Goal: Task Accomplishment & Management: Complete application form

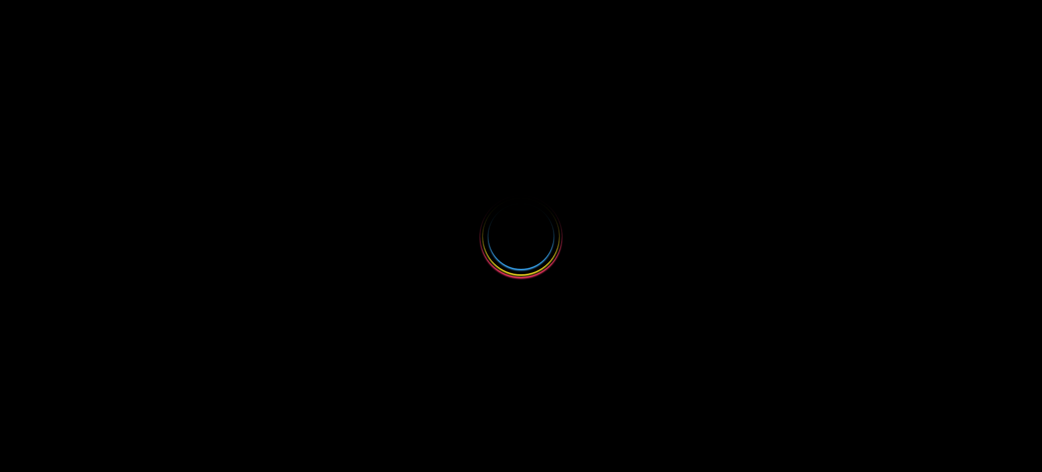
select select
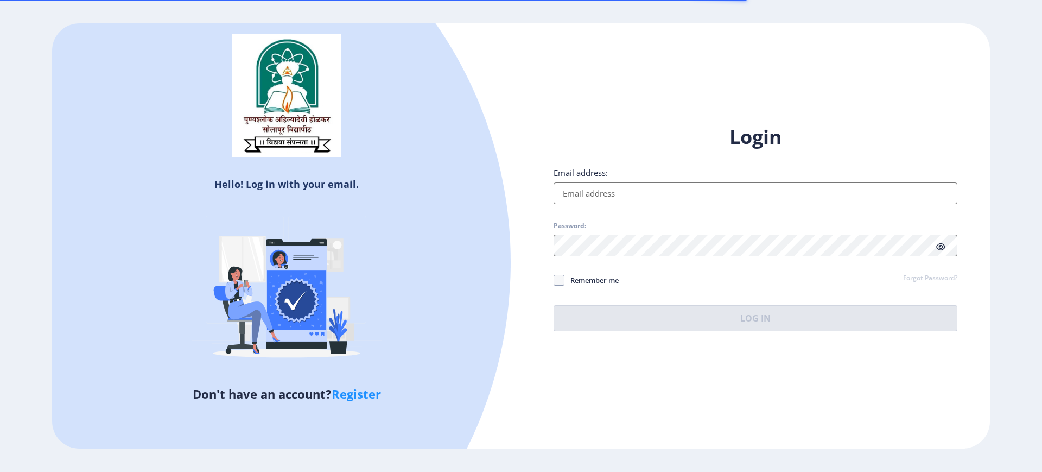
click at [637, 199] on input "Email address:" at bounding box center [756, 193] width 404 height 22
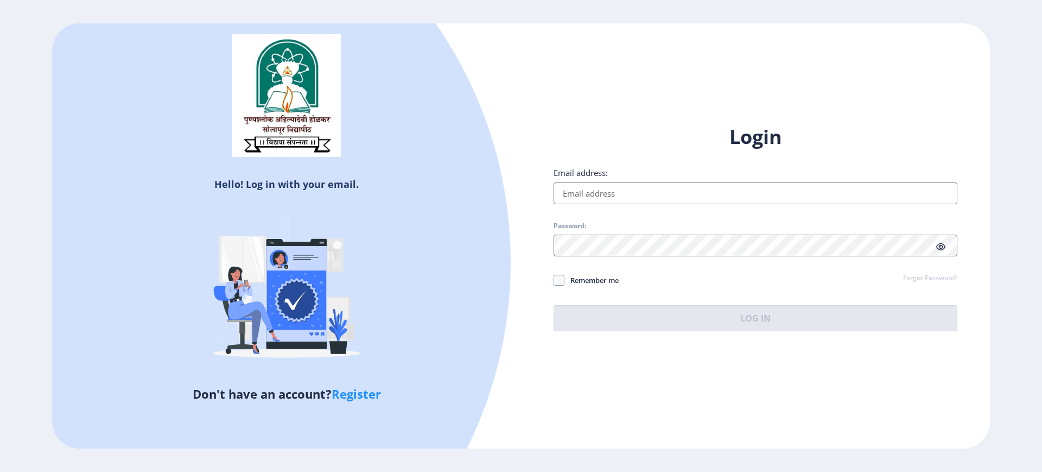
type input "[EMAIL_ADDRESS][DOMAIN_NAME]"
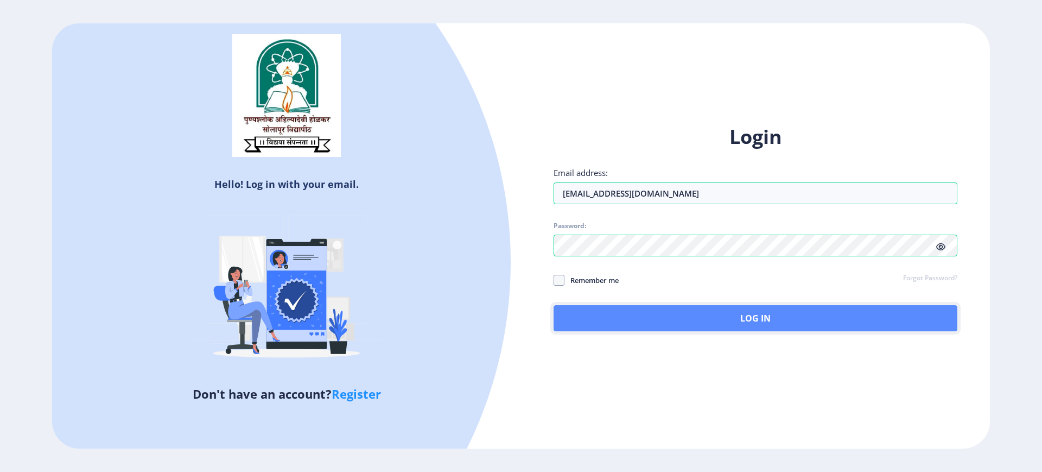
click at [699, 324] on button "Log In" at bounding box center [756, 318] width 404 height 26
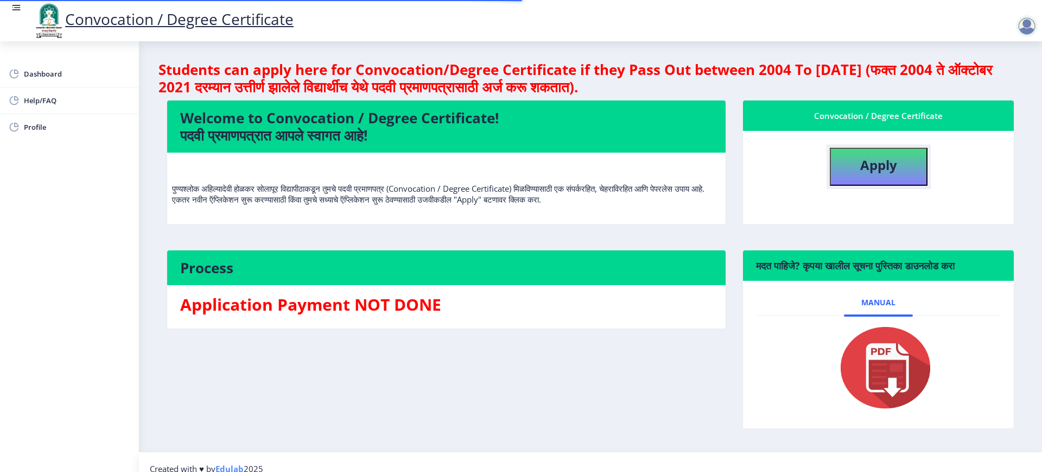
click at [851, 182] on button "Apply" at bounding box center [879, 167] width 98 height 38
select select
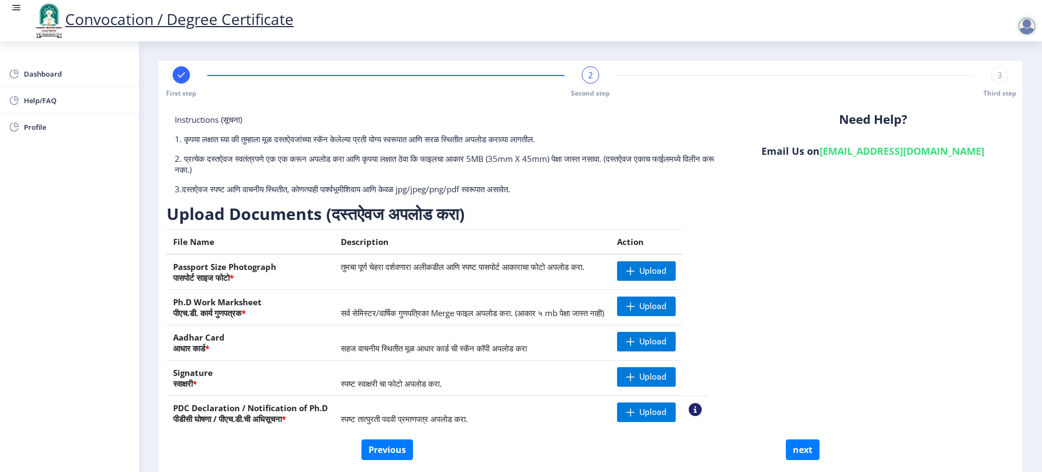
click at [186, 73] on rect at bounding box center [181, 74] width 11 height 11
select select "Regular"
select select "English"
select select "April"
select select "PASS CLASS"
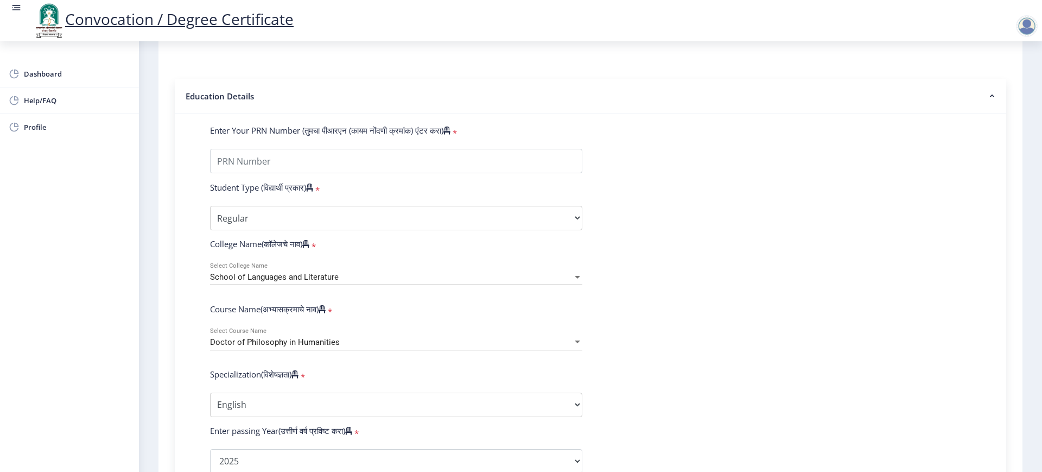
scroll to position [271, 0]
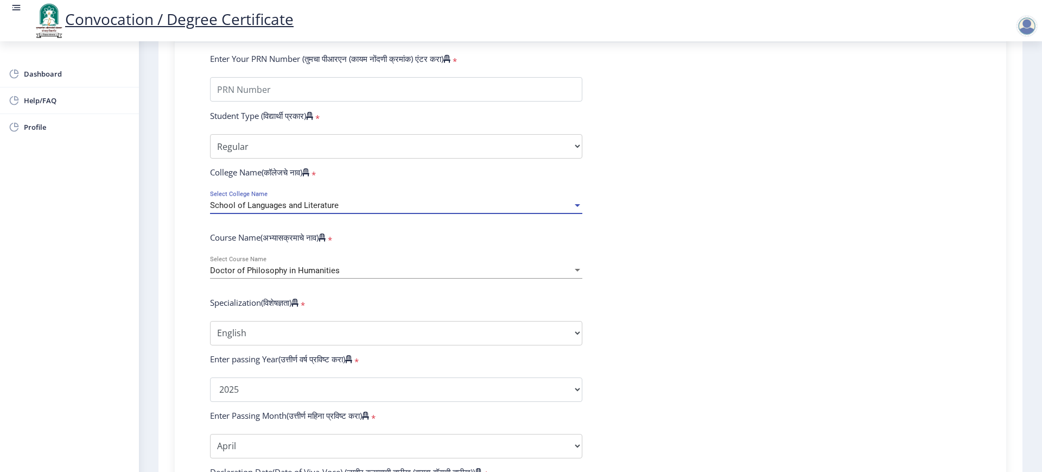
click at [277, 210] on span "School of Languages and Literature" at bounding box center [274, 205] width 129 height 10
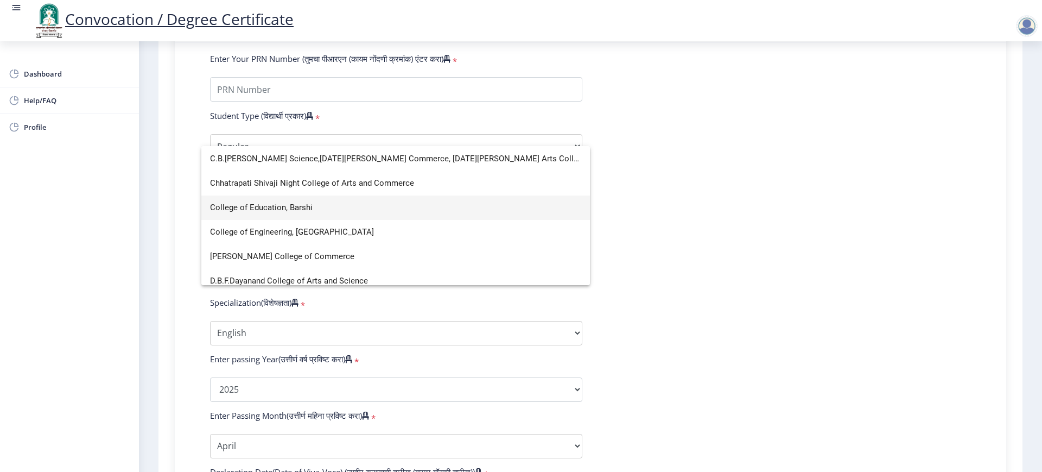
scroll to position [0, 0]
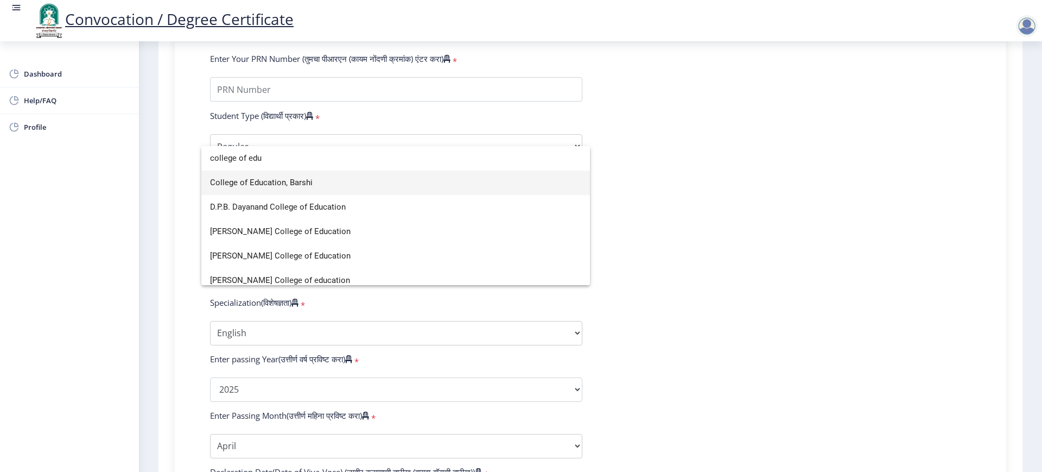
type input "college of edu"
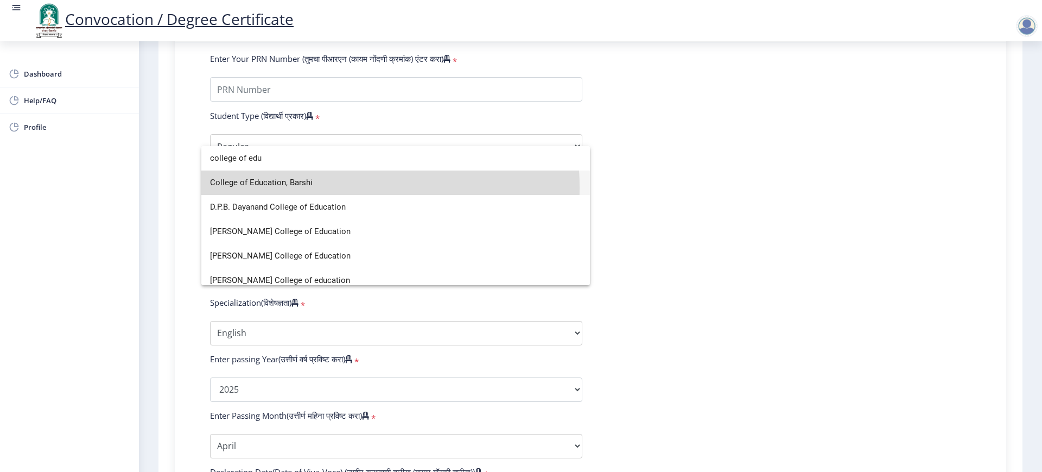
click at [317, 187] on span "College of Education, Barshi" at bounding box center [395, 182] width 371 height 24
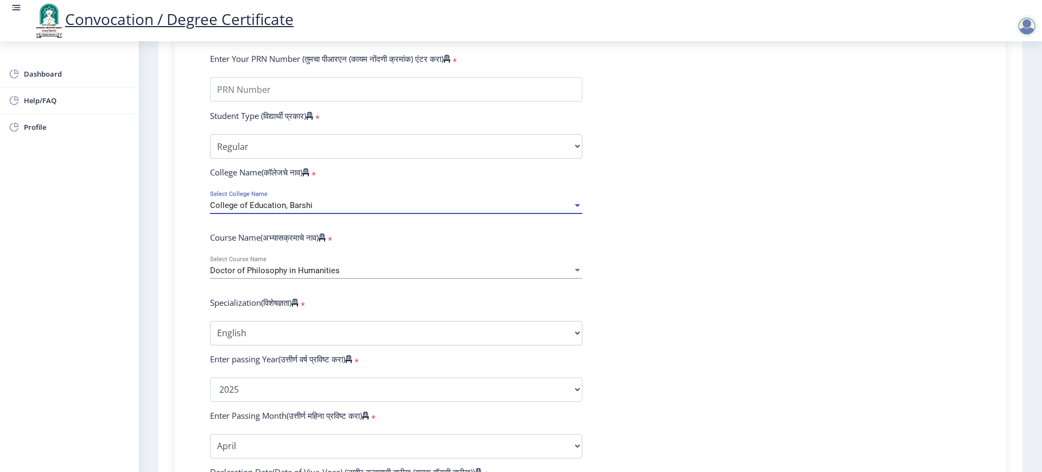
click at [258, 275] on span "Doctor of Philosophy in Humanities" at bounding box center [275, 270] width 130 height 10
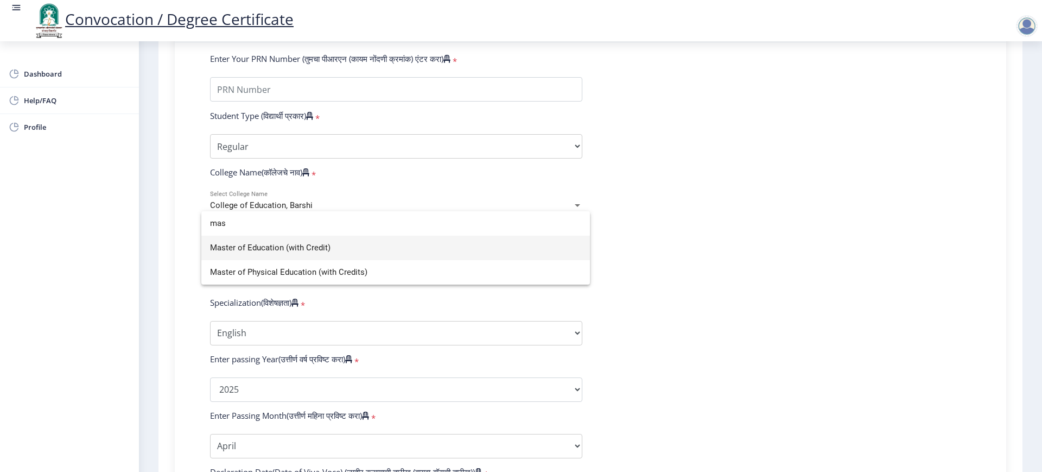
type input "mas"
click at [297, 255] on span "Master of Education (with Credit)" at bounding box center [395, 248] width 371 height 24
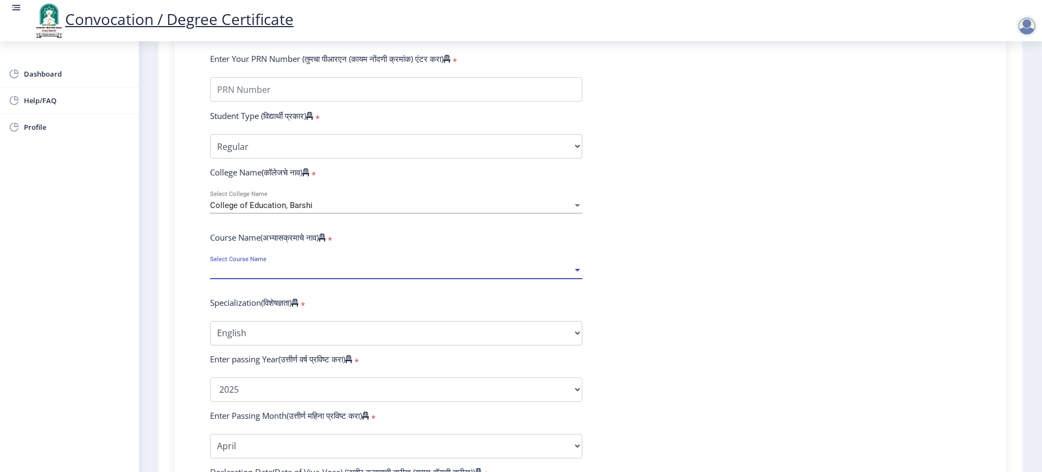
select select "April"
